Goal: Complete application form

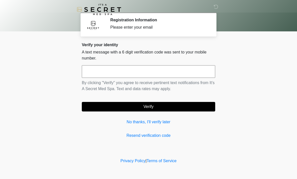
click at [92, 74] on input "text" at bounding box center [148, 71] width 133 height 13
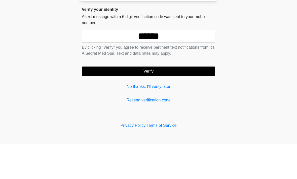
type input "******"
click at [142, 102] on button "Verify" at bounding box center [148, 107] width 133 height 10
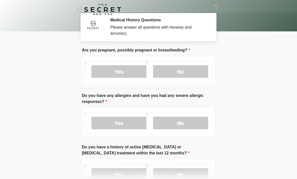
click at [171, 74] on label "No" at bounding box center [180, 71] width 55 height 13
click at [167, 121] on label "No" at bounding box center [180, 123] width 55 height 13
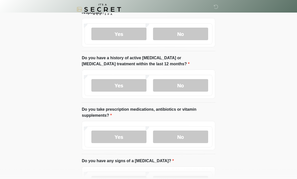
click at [169, 91] on label "No" at bounding box center [180, 85] width 55 height 13
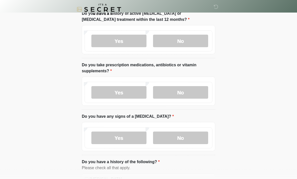
scroll to position [134, 0]
click at [125, 90] on label "Yes" at bounding box center [118, 92] width 55 height 13
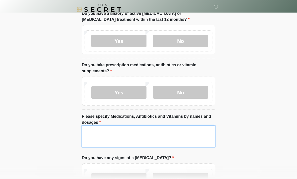
click at [120, 137] on textarea "Please specify Medications, Antibiotics and Vitamins by names and dosages" at bounding box center [148, 137] width 133 height 22
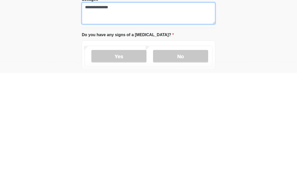
type textarea "**********"
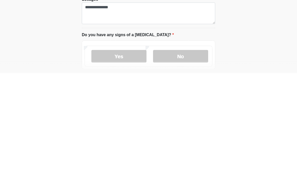
click at [176, 156] on label "No" at bounding box center [180, 162] width 55 height 13
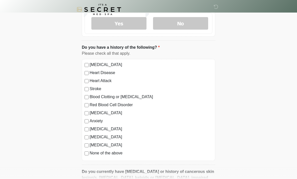
scroll to position [291, 0]
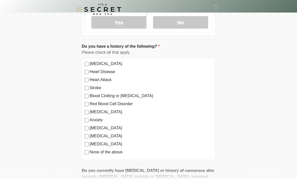
click at [102, 152] on label "None of the above" at bounding box center [150, 153] width 123 height 6
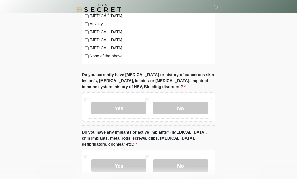
scroll to position [389, 0]
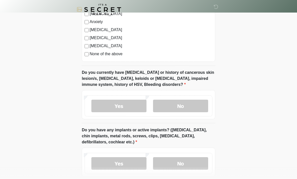
click at [164, 109] on label "No" at bounding box center [180, 106] width 55 height 13
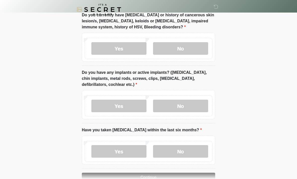
scroll to position [449, 0]
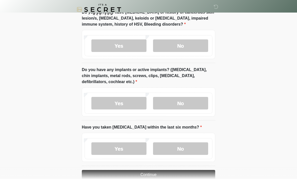
click at [171, 104] on label "No" at bounding box center [180, 103] width 55 height 13
click at [170, 150] on label "No" at bounding box center [180, 149] width 55 height 13
click at [131, 177] on button "Continue" at bounding box center [148, 175] width 133 height 10
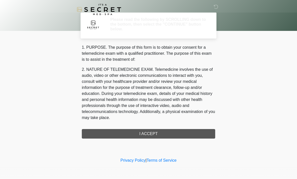
scroll to position [0, 0]
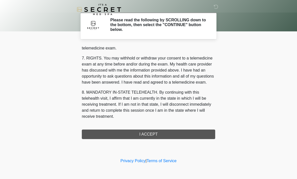
click at [140, 136] on button "I ACCEPT" at bounding box center [148, 135] width 133 height 10
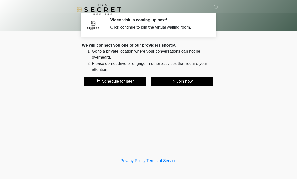
click at [164, 84] on button "Join now" at bounding box center [181, 82] width 63 height 10
